Goal: Use online tool/utility: Use online tool/utility

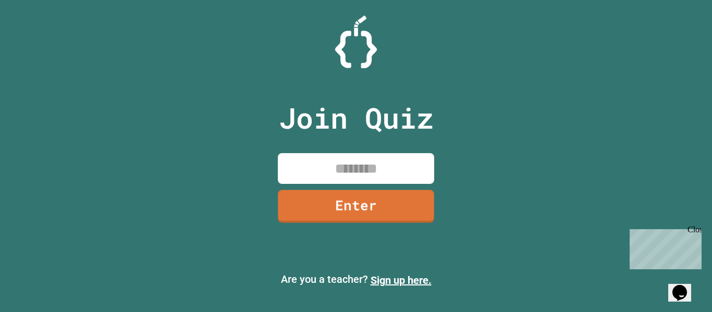
click at [383, 171] on input at bounding box center [356, 168] width 156 height 31
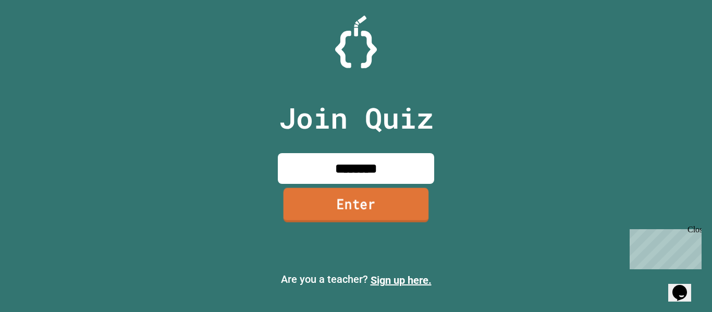
type input "********"
click at [377, 208] on link "Enter" at bounding box center [356, 205] width 152 height 34
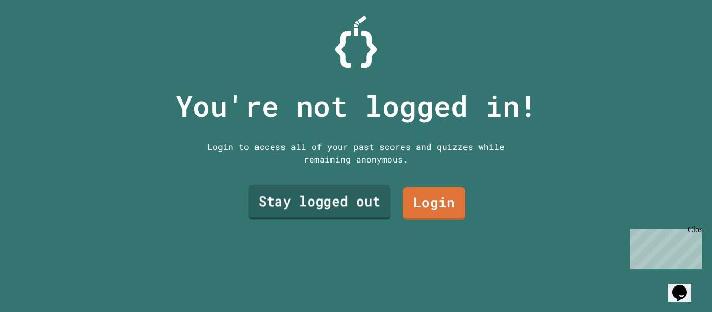
click at [285, 210] on link "Stay logged out" at bounding box center [319, 203] width 142 height 34
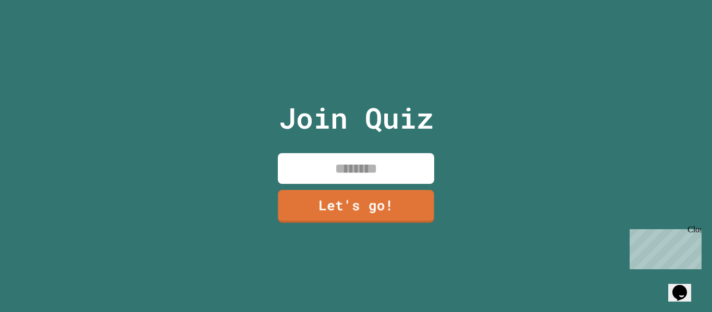
click at [314, 163] on input at bounding box center [356, 168] width 156 height 31
type input "*********"
click at [373, 207] on link "Let's go!" at bounding box center [356, 205] width 154 height 34
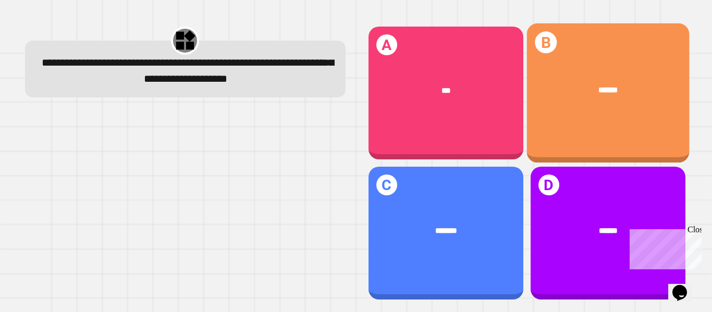
click at [600, 84] on div "******" at bounding box center [608, 90] width 129 height 13
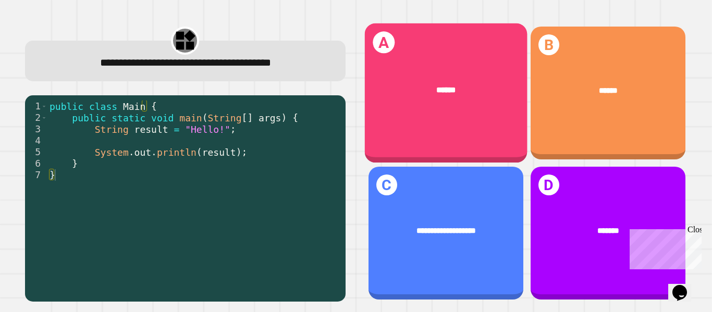
click at [409, 108] on div "******" at bounding box center [445, 90] width 163 height 45
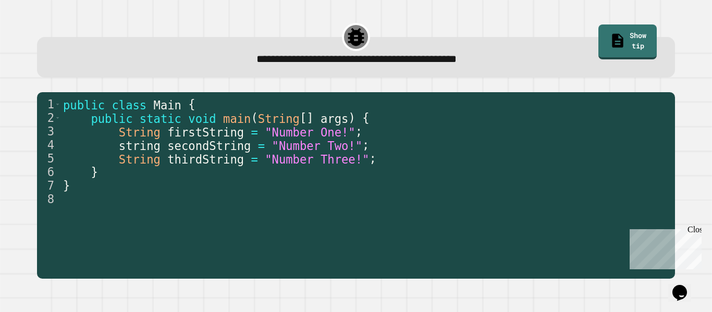
click at [216, 141] on span "secondString" at bounding box center [208, 146] width 83 height 14
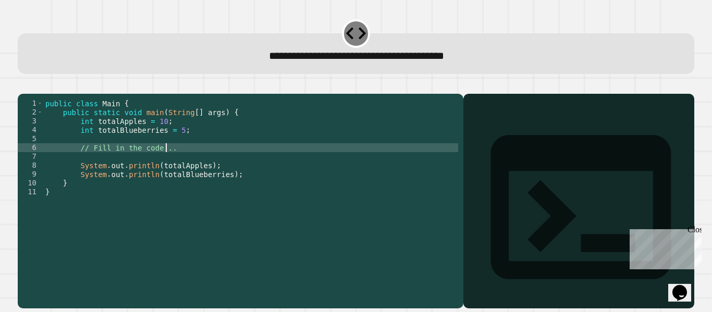
click at [168, 164] on div "public class Main { public static void main ( String [ ] args ) { int totalAppl…" at bounding box center [250, 192] width 415 height 186
type textarea "*"
click at [168, 164] on div "public class Main { public static void main ( String [ ] args ) { int totalAppl…" at bounding box center [250, 192] width 415 height 186
type textarea "**********"
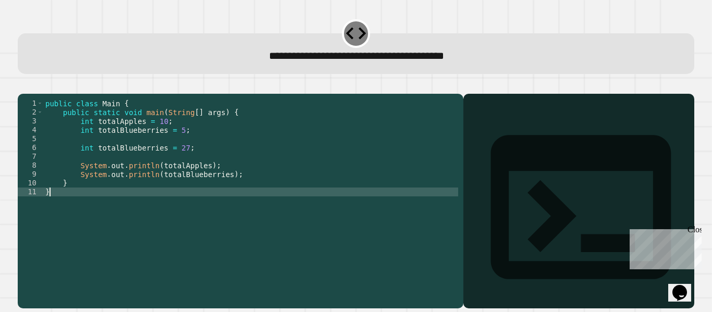
click at [442, 208] on div "public class Main { public static void main ( String [ ] args ) { int totalAppl…" at bounding box center [250, 192] width 415 height 186
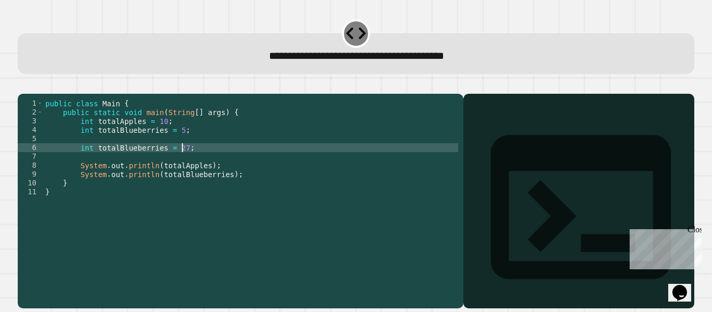
click at [320, 158] on div "public class Main { public static void main ( String [ ] args ) { int totalAppl…" at bounding box center [250, 192] width 415 height 186
click at [532, 201] on div at bounding box center [579, 216] width 221 height 185
click at [509, 130] on div "Output shell" at bounding box center [578, 214] width 231 height 240
drag, startPoint x: 522, startPoint y: 275, endPoint x: 506, endPoint y: 116, distance: 159.8
click at [506, 116] on div "Output shell" at bounding box center [578, 201] width 231 height 215
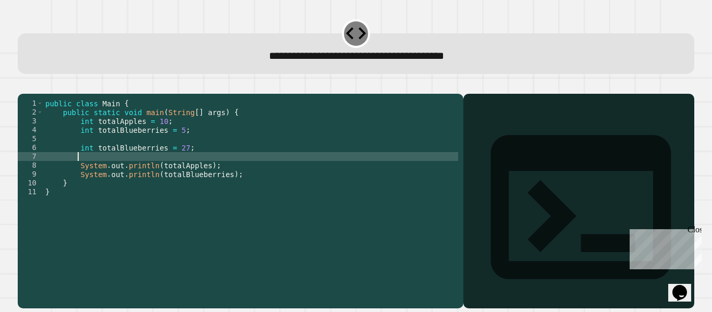
click at [201, 167] on div "public class Main { public static void main ( String [ ] args ) { int totalAppl…" at bounding box center [250, 192] width 415 height 186
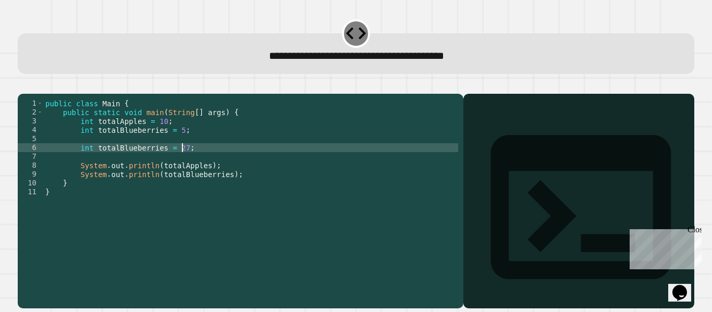
click at [182, 164] on div "public class Main { public static void main ( String [ ] args ) { int totalAppl…" at bounding box center [250, 192] width 415 height 186
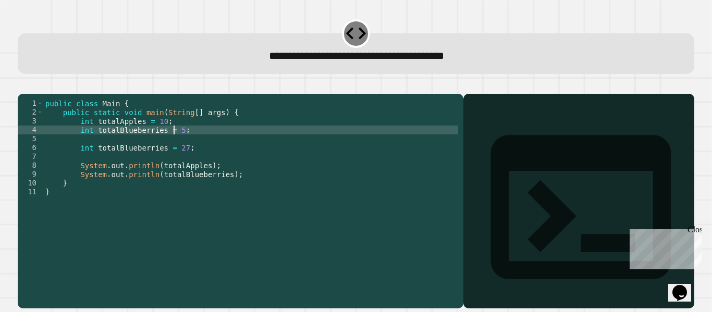
click at [175, 147] on div "public class Main { public static void main ( String [ ] args ) { int totalAppl…" at bounding box center [250, 192] width 415 height 186
type textarea "**********"
click at [513, 142] on div at bounding box center [579, 216] width 221 height 185
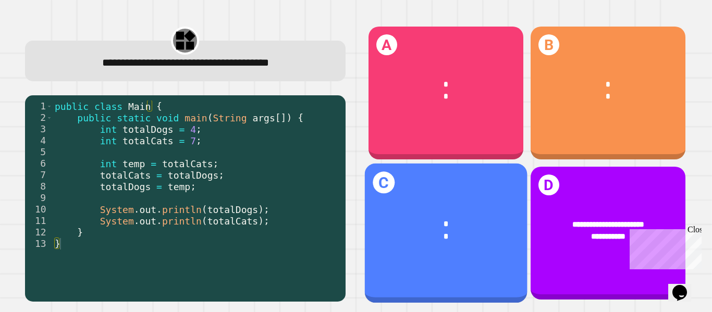
click at [431, 230] on div "*" at bounding box center [446, 236] width 129 height 13
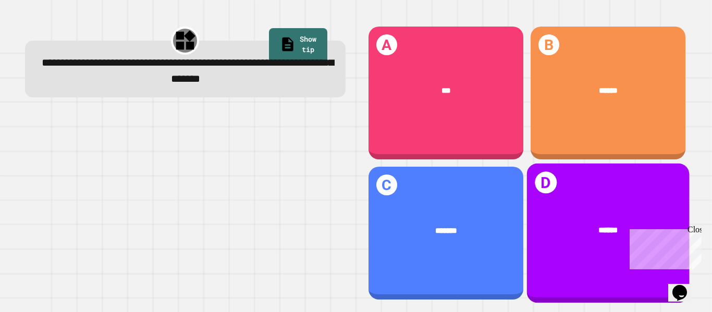
click at [559, 208] on div "******" at bounding box center [608, 230] width 163 height 45
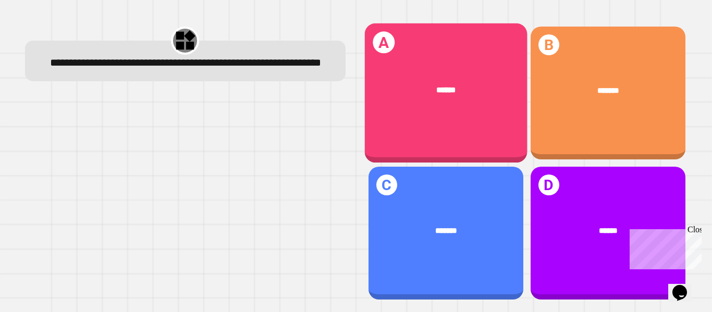
click at [445, 104] on div "******" at bounding box center [445, 90] width 163 height 45
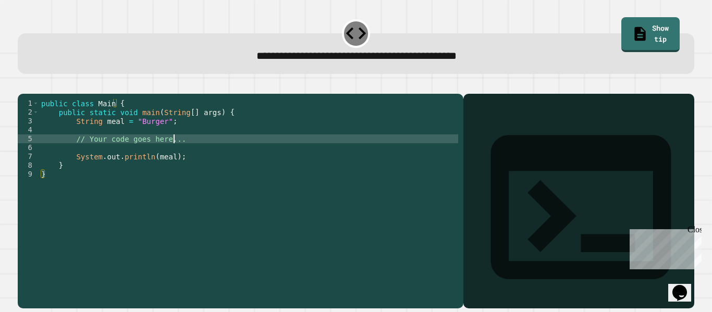
click at [176, 152] on div "public class Main { public static void main ( String [ ] args ) { String meal =…" at bounding box center [248, 192] width 419 height 186
type textarea "*"
click at [158, 135] on div "public class Main { public static void main ( String [ ] args ) { String meal =…" at bounding box center [248, 192] width 419 height 186
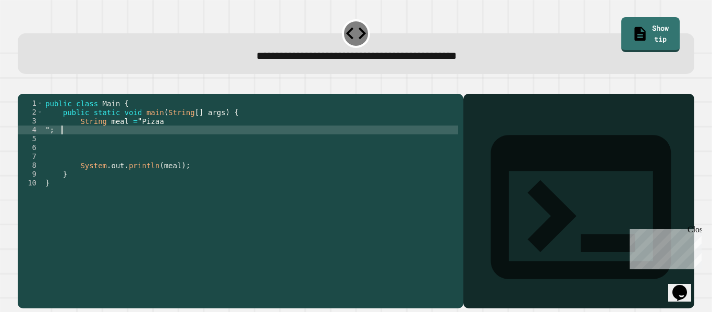
scroll to position [0, 0]
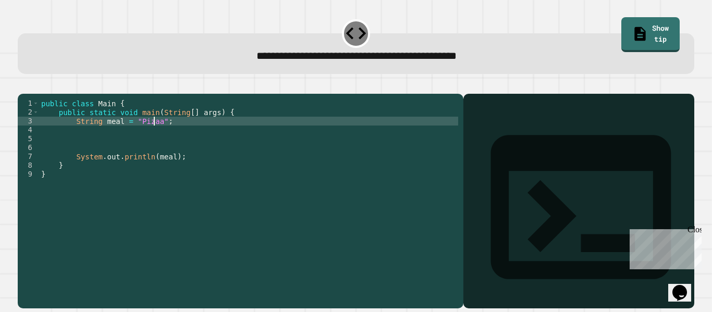
click at [505, 157] on div at bounding box center [579, 216] width 221 height 185
drag, startPoint x: 473, startPoint y: 145, endPoint x: 471, endPoint y: 122, distance: 23.1
click at [471, 122] on div "Output shell" at bounding box center [578, 201] width 231 height 215
click at [473, 122] on icon at bounding box center [581, 207] width 216 height 216
click at [511, 135] on div "Output shell" at bounding box center [578, 214] width 231 height 240
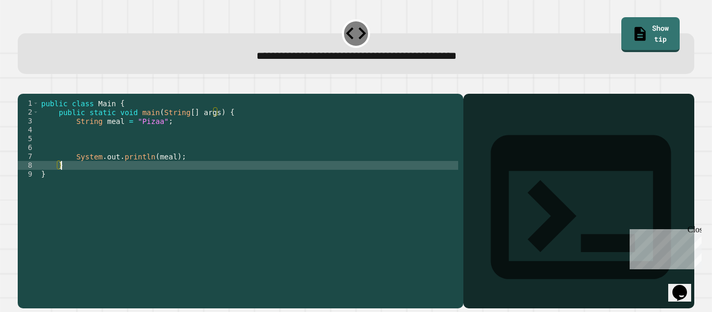
click at [94, 180] on div "public class Main { public static void main ( String [ ] args ) { String meal =…" at bounding box center [248, 192] width 419 height 186
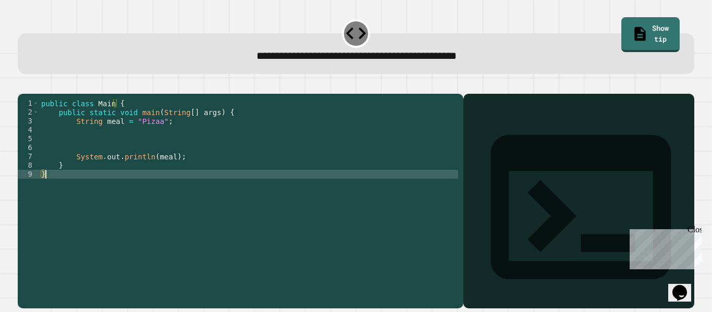
click at [66, 190] on div "public class Main { public static void main ( String [ ] args ) { String meal =…" at bounding box center [248, 192] width 419 height 186
type textarea "*"
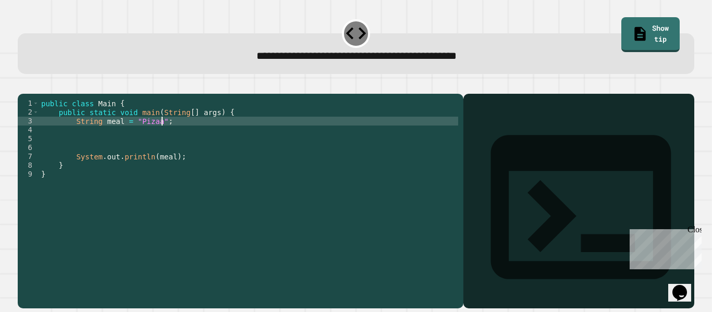
click at [180, 135] on div "public class Main { public static void main ( String [ ] args ) { String meal =…" at bounding box center [248, 192] width 419 height 186
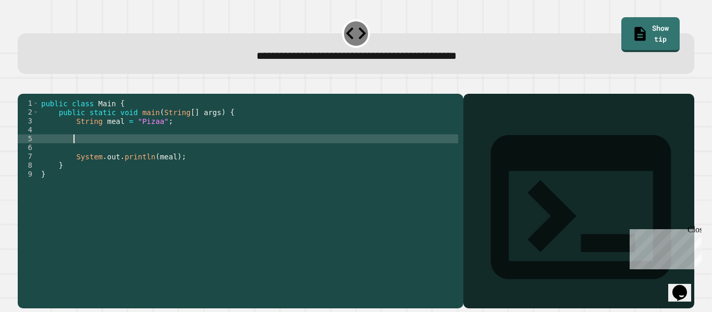
click at [160, 154] on div "public class Main { public static void main ( String [ ] args ) { String meal =…" at bounding box center [248, 192] width 419 height 186
click at [472, 138] on div "Output shell" at bounding box center [578, 201] width 231 height 215
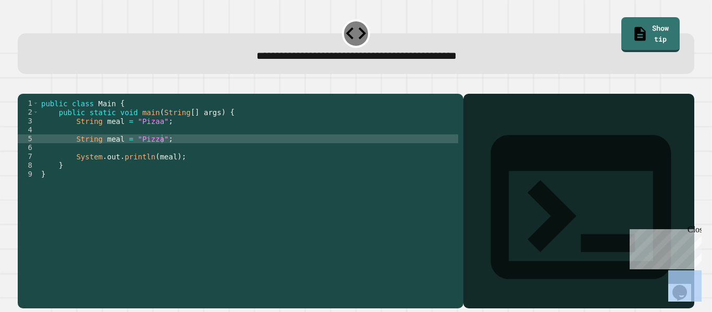
click at [472, 138] on div "Output shell" at bounding box center [578, 201] width 231 height 215
click at [478, 164] on div at bounding box center [579, 216] width 221 height 185
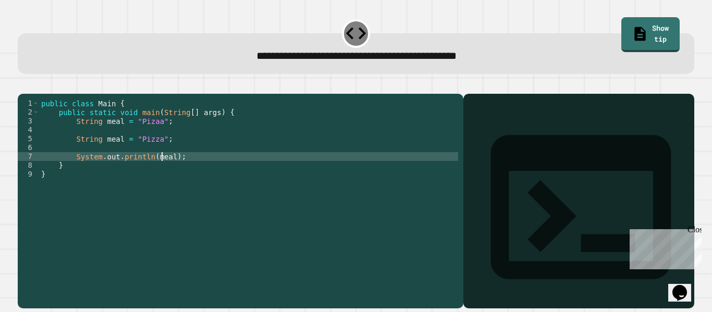
click at [160, 170] on div "public class Main { public static void main ( String [ ] args ) { String meal =…" at bounding box center [248, 192] width 419 height 186
click at [168, 172] on div "public class Main { public static void main ( String [ ] args ) { String meal =…" at bounding box center [248, 192] width 419 height 186
click at [166, 171] on div "public class Main { public static void main ( String [ ] args ) { String meal =…" at bounding box center [248, 192] width 419 height 186
click at [182, 172] on div "public class Main { public static void main ( String [ ] args ) { String meal =…" at bounding box center [248, 192] width 419 height 186
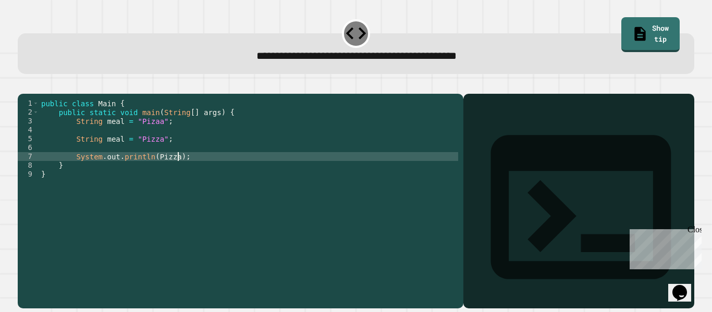
type textarea "**********"
click at [501, 157] on div at bounding box center [579, 216] width 221 height 185
click at [203, 172] on div "public class Main { public static void main ( String [ ] args ) { String meal =…" at bounding box center [248, 192] width 419 height 186
click at [113, 201] on div "public class Main { public static void main ( String [ ] args ) { String meal =…" at bounding box center [248, 192] width 419 height 186
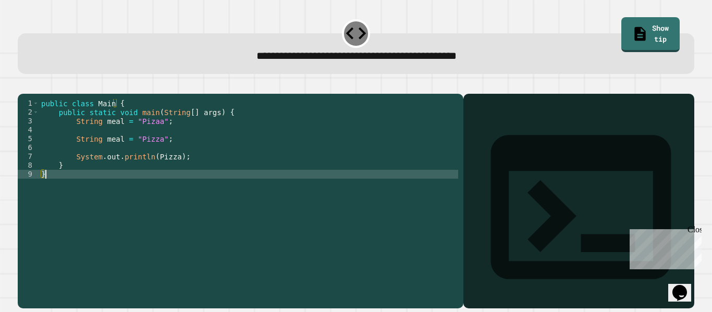
scroll to position [0, 0]
click at [97, 208] on div "public class Main { public static void main ( String [ ] args ) { String meal =…" at bounding box center [248, 192] width 419 height 186
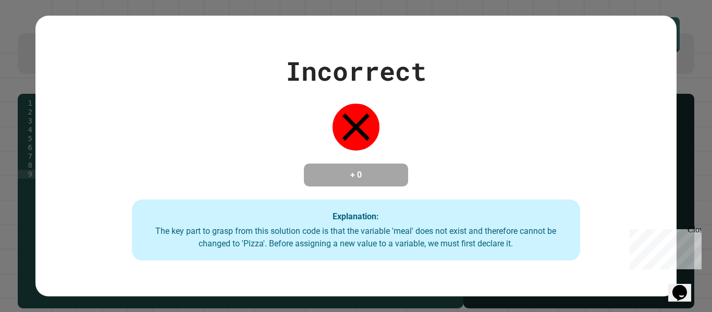
click at [302, 203] on div "Explanation: The key part to grasp from this solution code is that the variable…" at bounding box center [356, 231] width 449 height 62
